Goal: Information Seeking & Learning: Learn about a topic

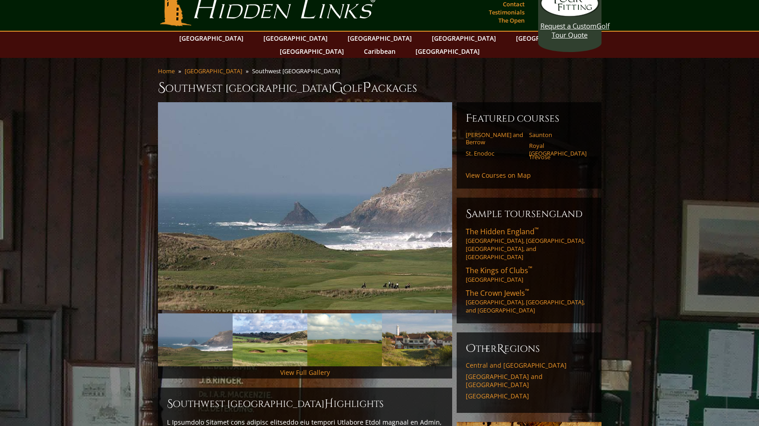
scroll to position [16, 0]
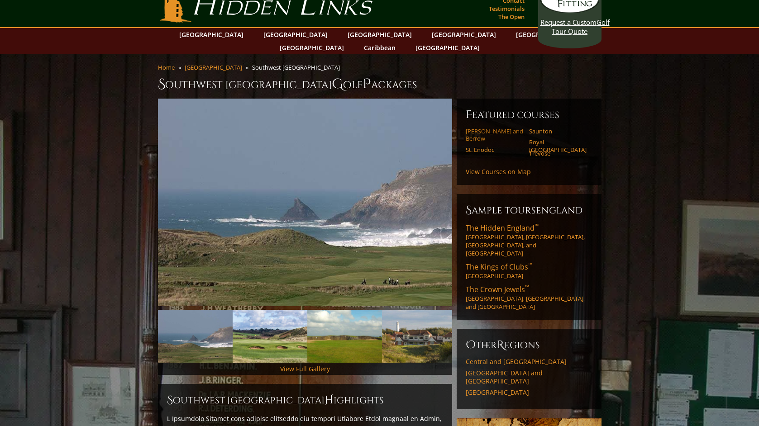
click at [501, 128] on link "[PERSON_NAME] and Berrow" at bounding box center [493, 135] width 57 height 15
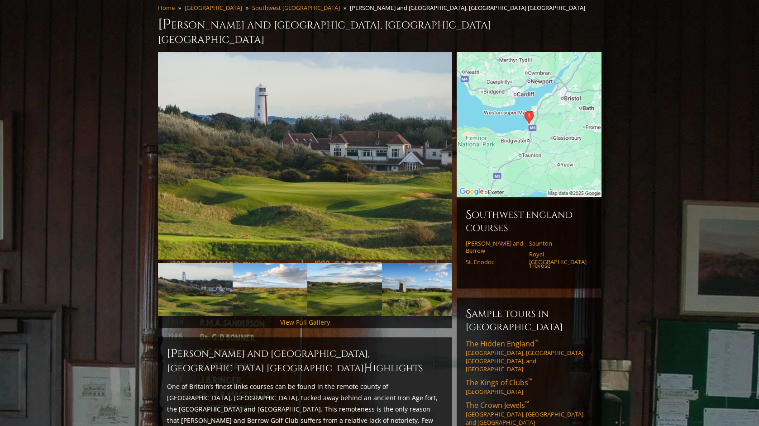
scroll to position [94, 0]
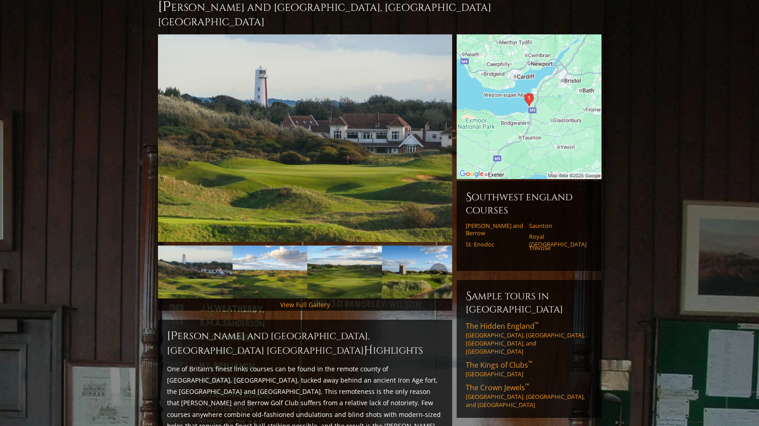
click at [279, 250] on img at bounding box center [270, 272] width 75 height 53
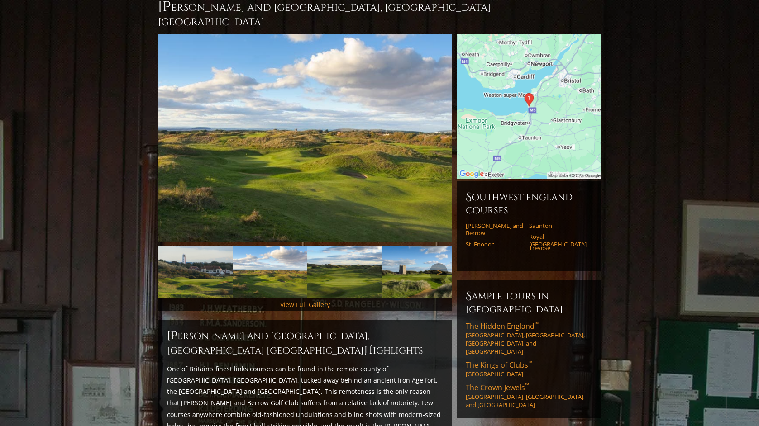
click at [347, 246] on img at bounding box center [344, 272] width 75 height 53
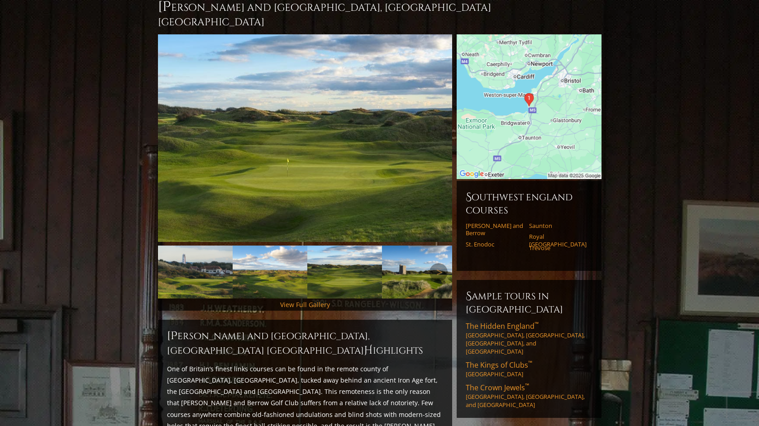
click at [429, 251] on img at bounding box center [419, 272] width 75 height 53
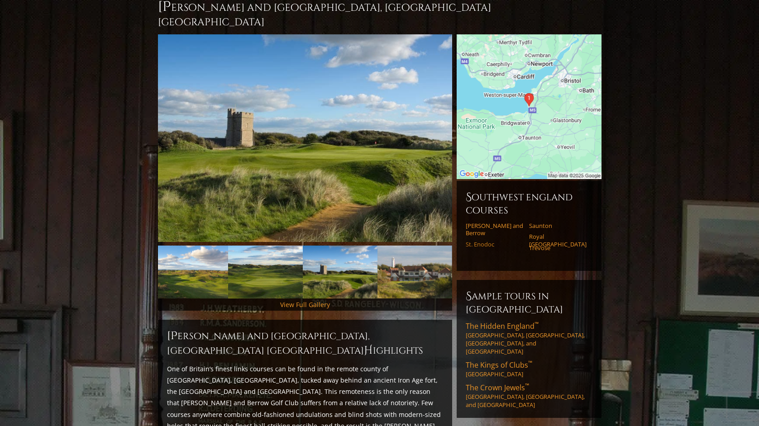
click at [484, 241] on link "St. Enodoc" at bounding box center [493, 244] width 57 height 7
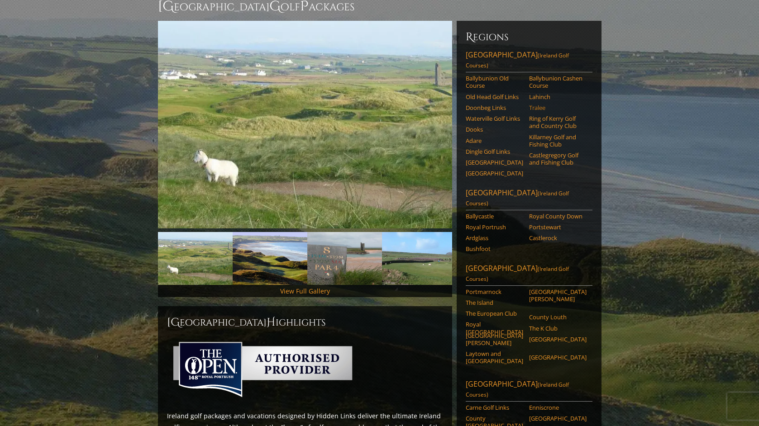
scroll to position [113, 0]
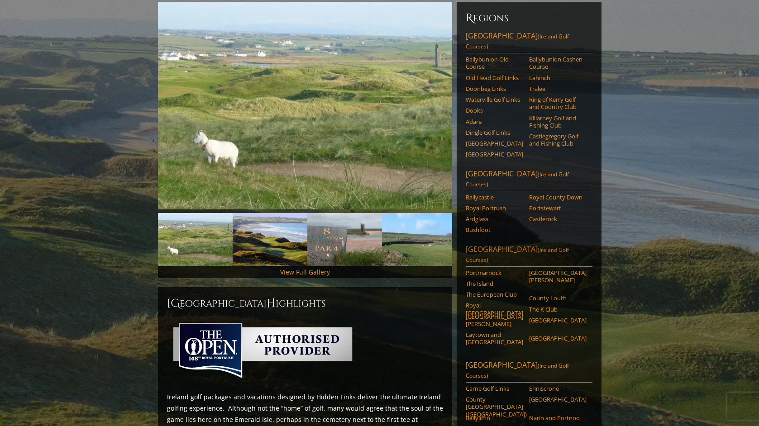
click at [502, 244] on link "Dublin Area (Ireland Golf Courses)" at bounding box center [528, 255] width 127 height 23
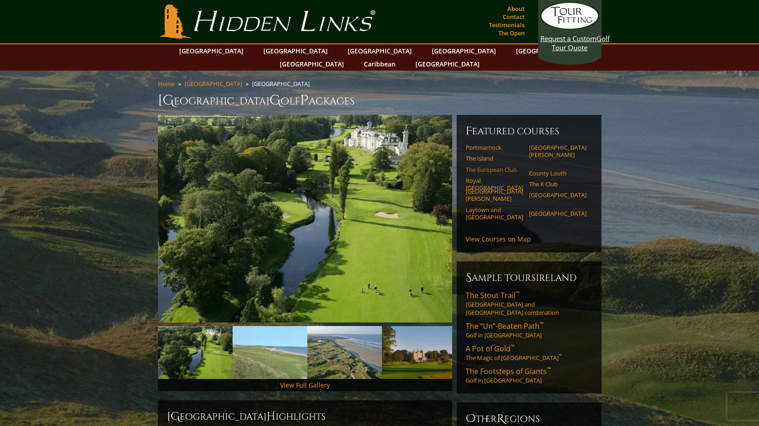
click at [511, 166] on link "The European Club" at bounding box center [493, 169] width 57 height 7
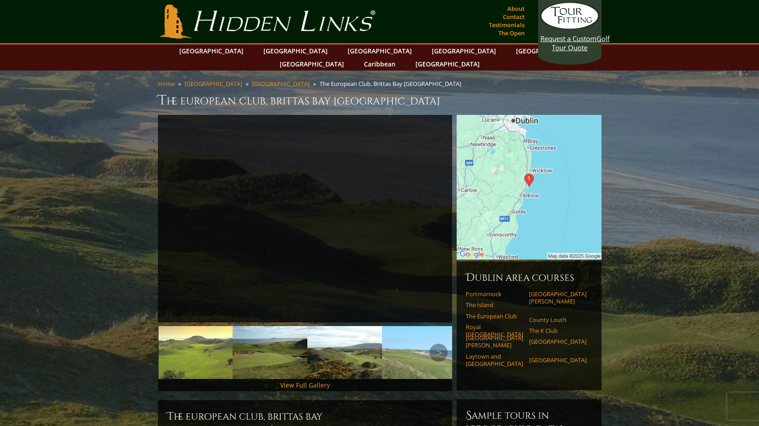
click at [270, 338] on img at bounding box center [270, 352] width 75 height 53
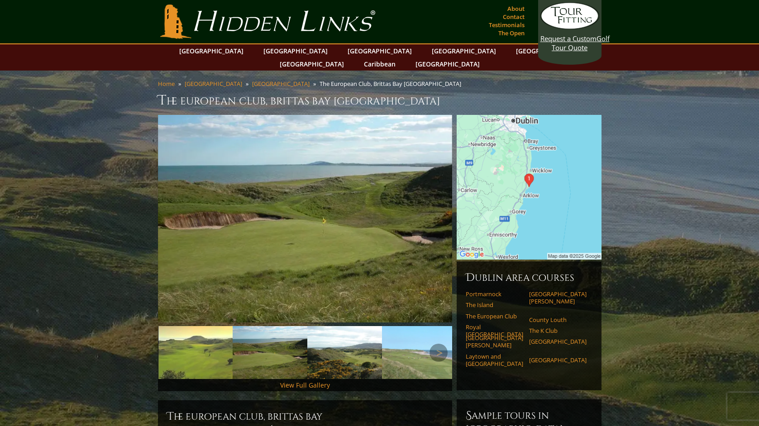
click at [335, 339] on img at bounding box center [344, 352] width 75 height 53
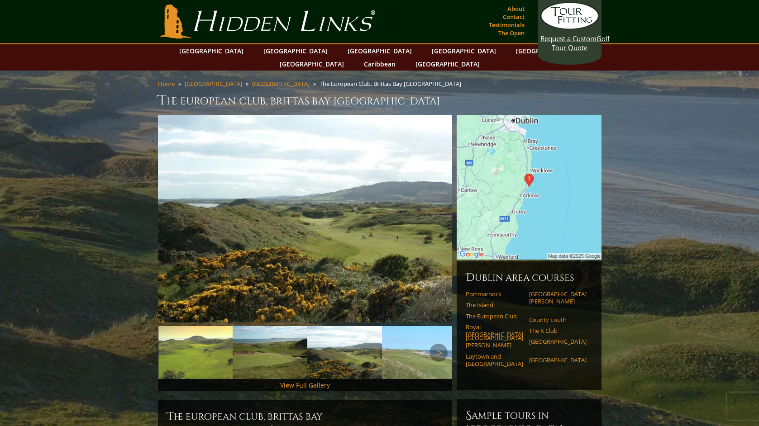
click at [408, 345] on img at bounding box center [419, 352] width 75 height 53
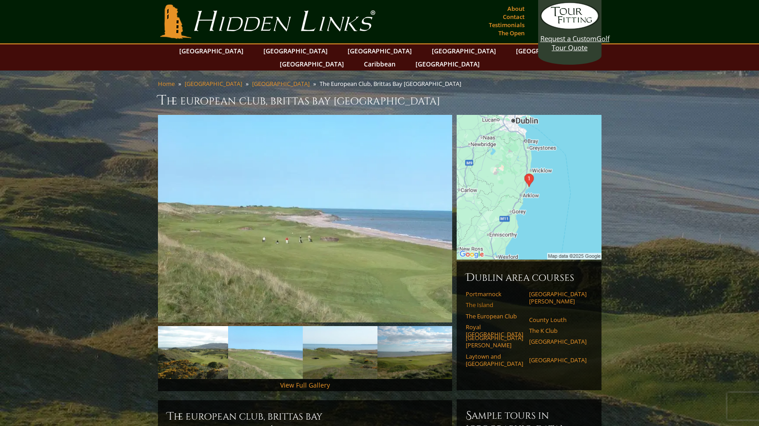
click at [474, 301] on link "The Island" at bounding box center [493, 304] width 57 height 7
